Goal: Task Accomplishment & Management: Use online tool/utility

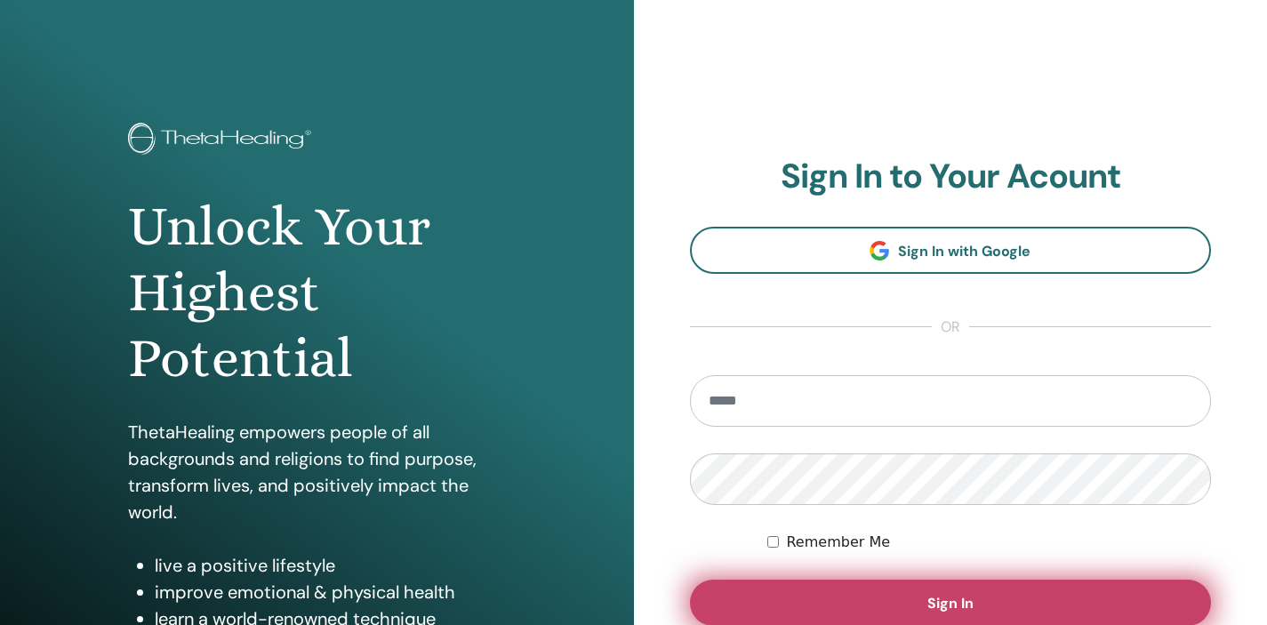
type input "**********"
click at [1083, 593] on button "Sign In" at bounding box center [951, 603] width 522 height 46
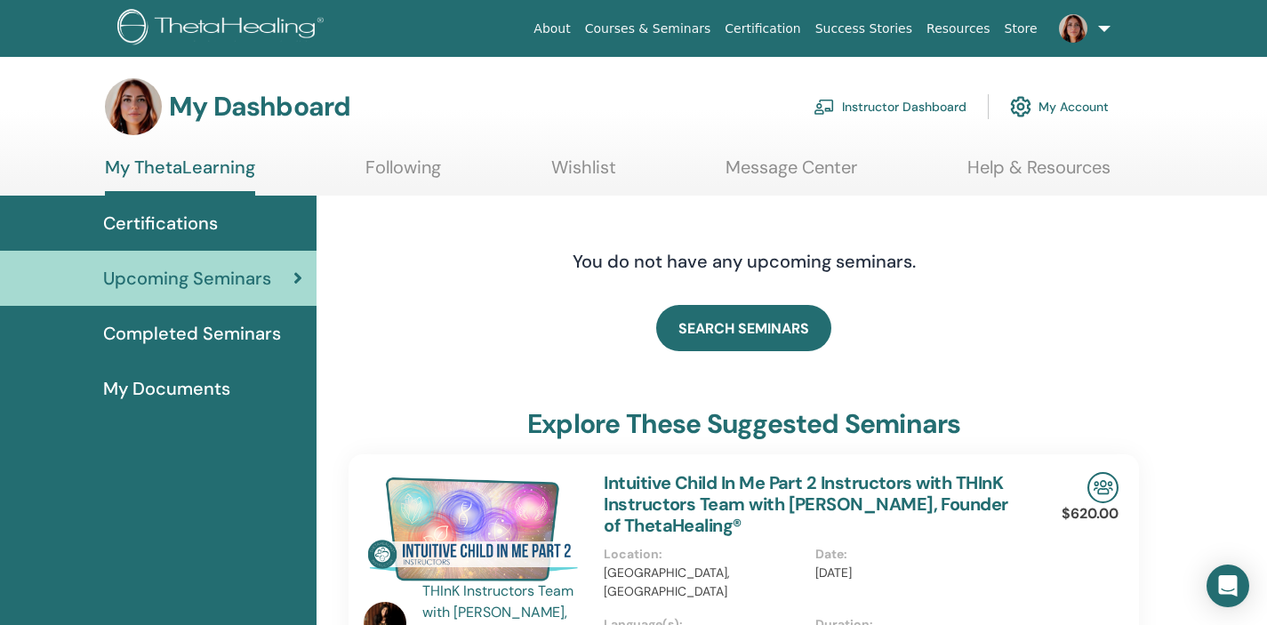
click at [933, 110] on link "Instructor Dashboard" at bounding box center [890, 106] width 153 height 39
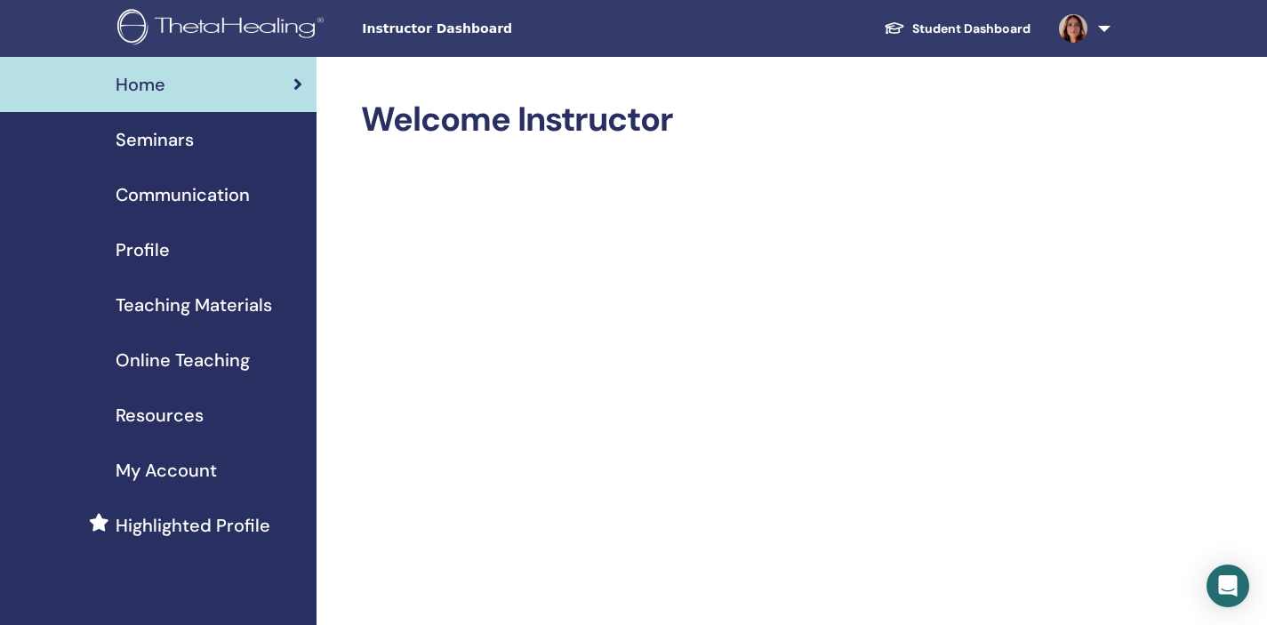
click at [221, 363] on span "Online Teaching" at bounding box center [183, 360] width 134 height 27
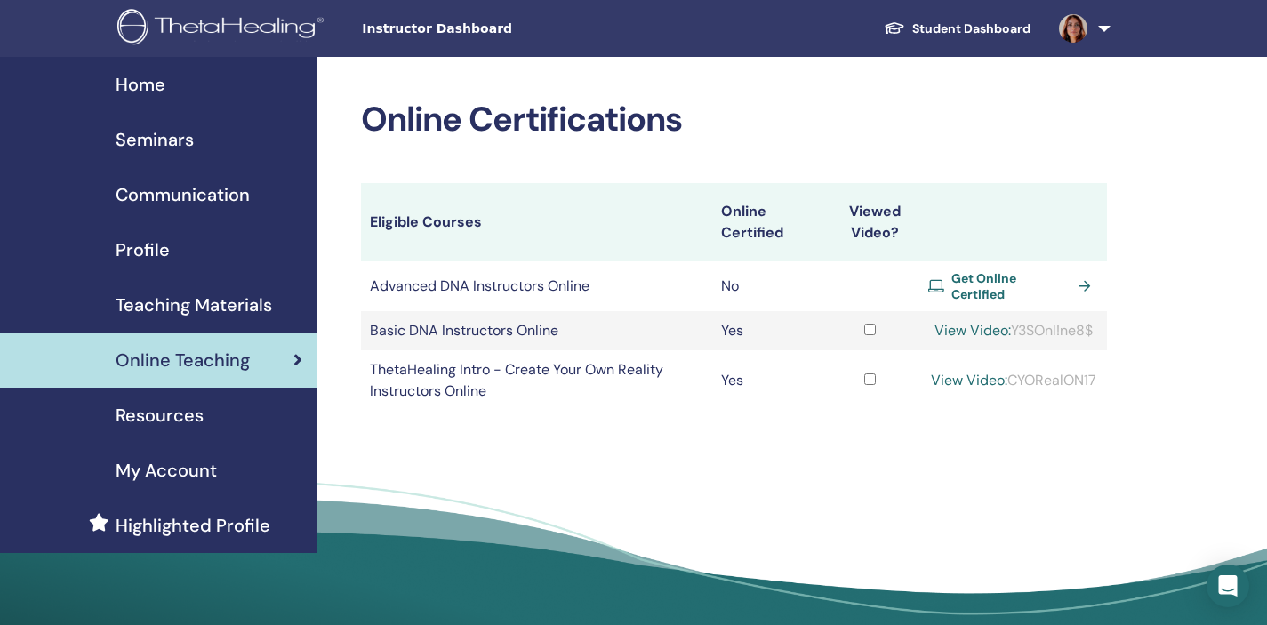
drag, startPoint x: 1098, startPoint y: 326, endPoint x: 1008, endPoint y: 327, distance: 89.8
click at [1008, 327] on td "View Video: Y3SOnl!ne8$" at bounding box center [1014, 330] width 188 height 39
copy div "Y3SOnl!ne8$"
click at [964, 325] on link "View Video:" at bounding box center [973, 330] width 76 height 19
drag, startPoint x: 1097, startPoint y: 322, endPoint x: 1015, endPoint y: 321, distance: 82.7
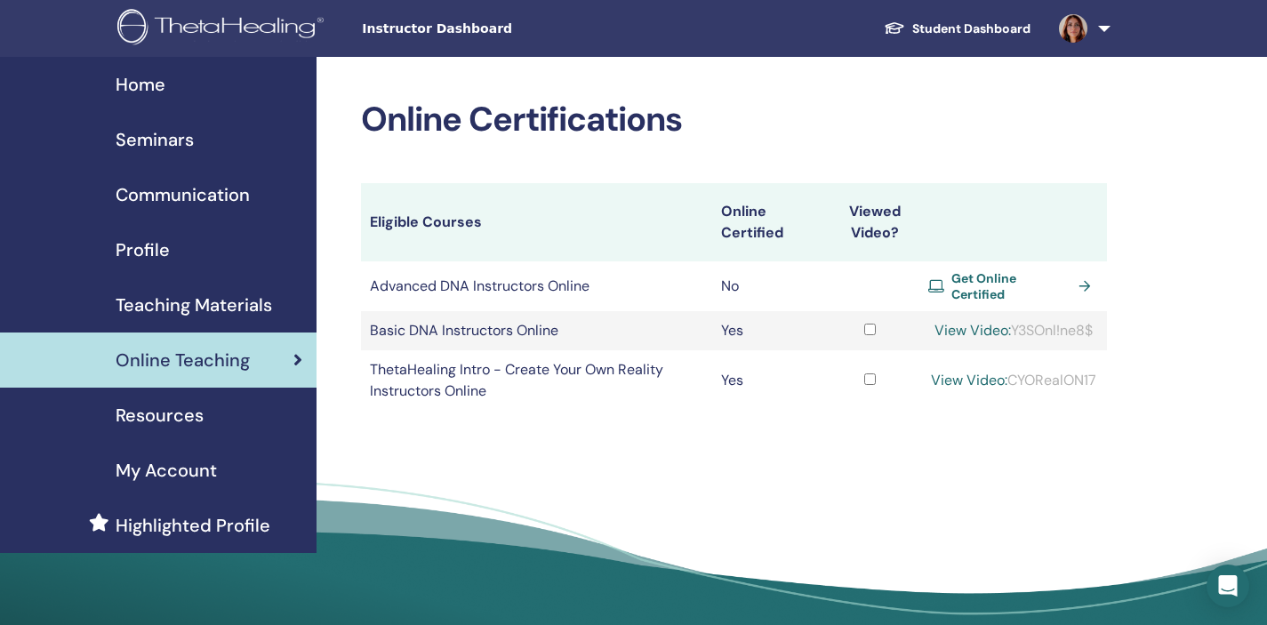
click at [1015, 321] on div "View Video: Y3SOnl!ne8$" at bounding box center [1013, 330] width 170 height 21
copy div "Y3SOnl!ne8$"
click at [975, 325] on link "View Video:" at bounding box center [973, 330] width 76 height 19
